Goal: Task Accomplishment & Management: Manage account settings

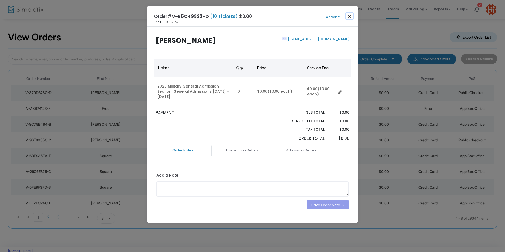
click at [351, 17] on button "Close" at bounding box center [349, 16] width 7 height 7
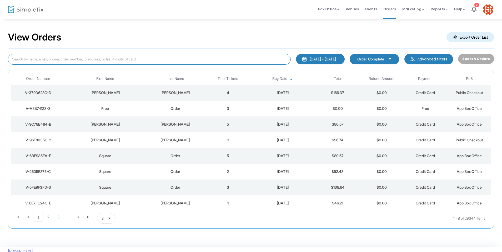
click at [62, 57] on input at bounding box center [149, 59] width 283 height 11
type input "A"
type input "Shirley Defair"
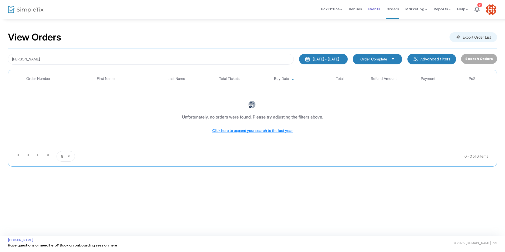
click at [377, 8] on span "Events" at bounding box center [375, 8] width 12 height 13
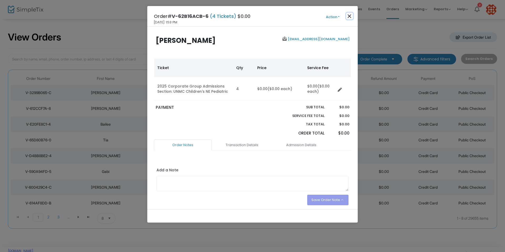
click at [350, 15] on button "Close" at bounding box center [349, 16] width 7 height 7
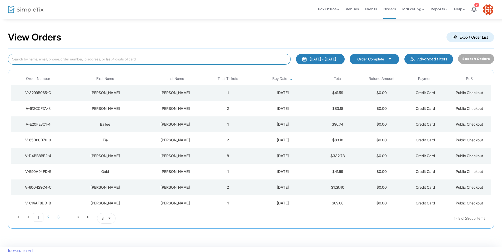
click at [76, 58] on input at bounding box center [149, 59] width 283 height 11
type input "[PERSON_NAME]"
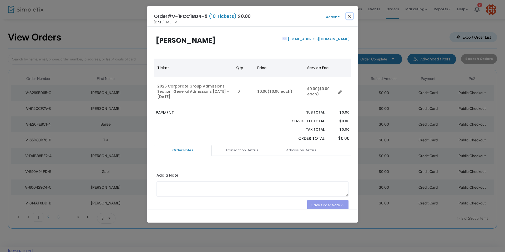
click at [348, 15] on button "Close" at bounding box center [349, 16] width 7 height 7
click at [350, 16] on button "Close" at bounding box center [349, 16] width 7 height 7
